Goal: Task Accomplishment & Management: Manage account settings

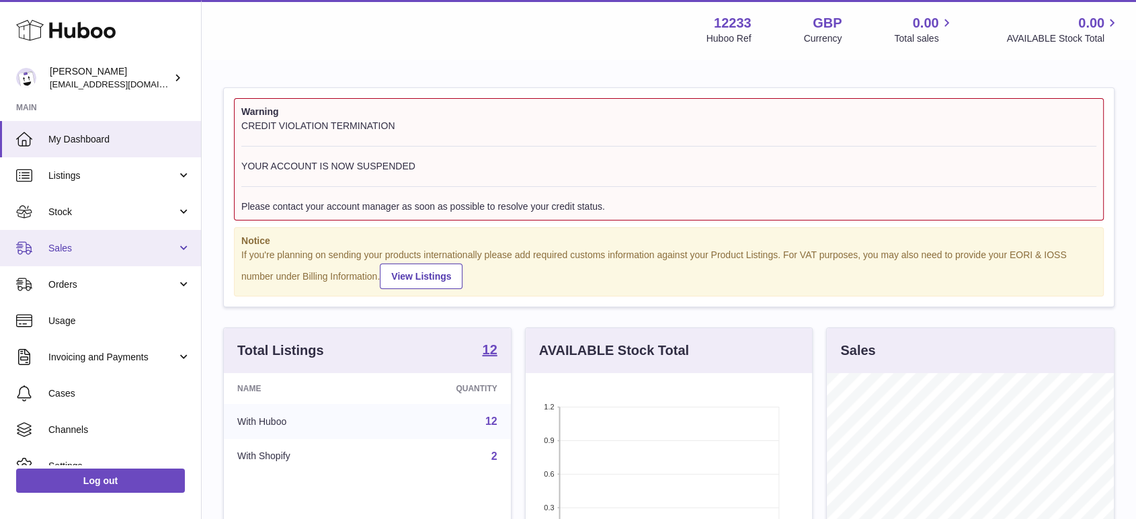
scroll to position [210, 286]
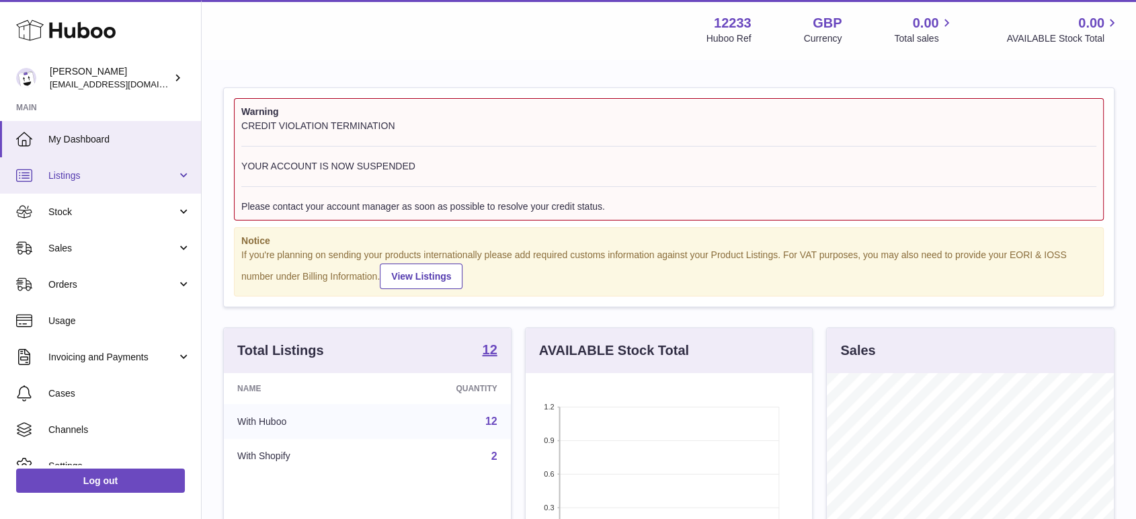
click at [83, 171] on span "Listings" at bounding box center [112, 175] width 128 height 13
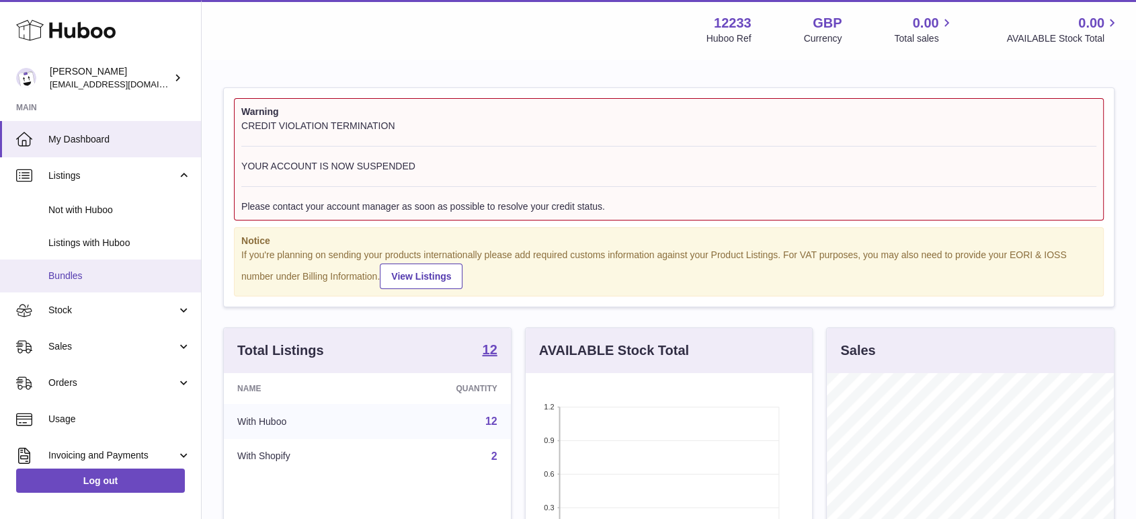
click at [96, 273] on span "Bundles" at bounding box center [119, 275] width 142 height 13
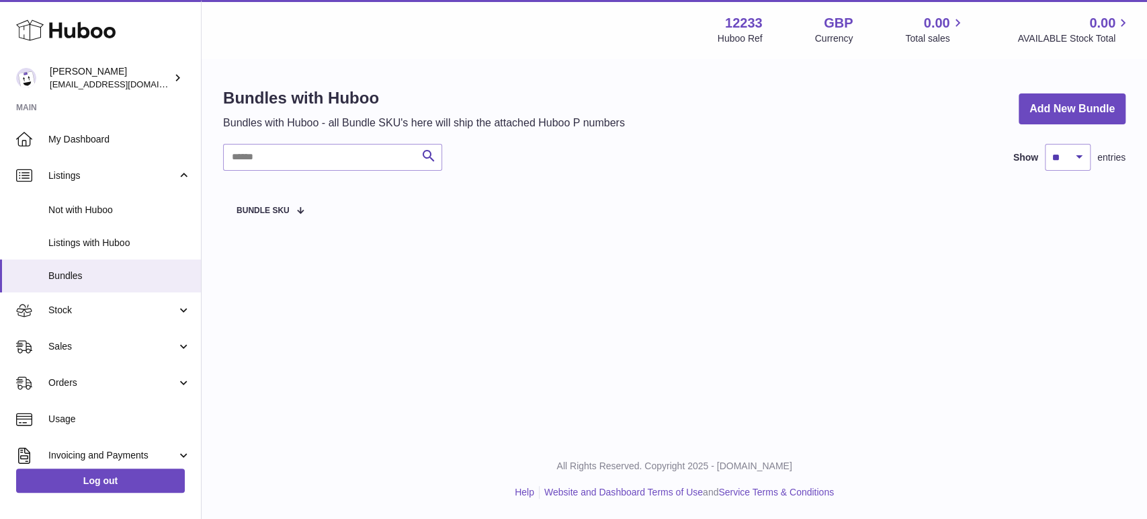
click at [1044, 316] on div "Menu Huboo 12233 Huboo Ref GBP Currency 0.00 Total sales 0.00 AVAILABLE Stock T…" at bounding box center [674, 219] width 945 height 439
